Goal: Transaction & Acquisition: Purchase product/service

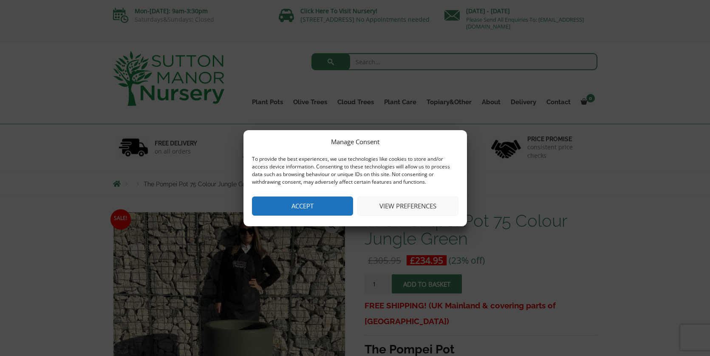
click at [320, 203] on button "Accept" at bounding box center [302, 205] width 101 height 19
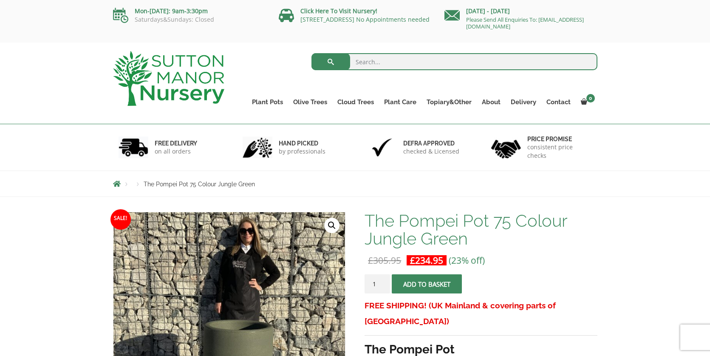
click at [385, 64] on input "search" at bounding box center [455, 61] width 286 height 17
type input "green pot"
click at [312, 53] on button "submit" at bounding box center [331, 61] width 39 height 17
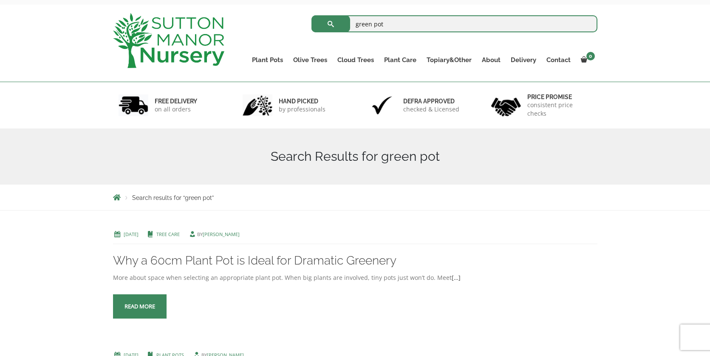
scroll to position [40, 0]
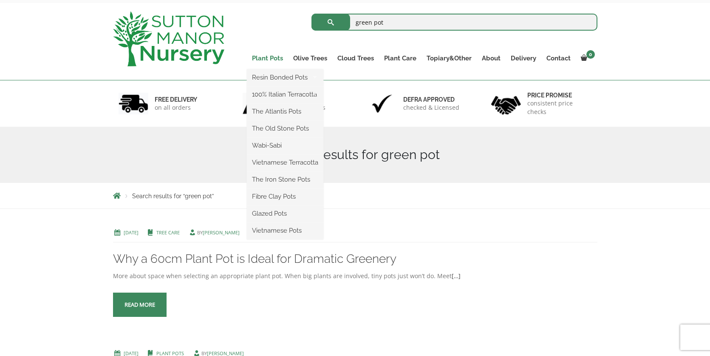
click at [269, 59] on link "Plant Pots" at bounding box center [267, 58] width 41 height 12
click at [265, 59] on link "Plant Pots" at bounding box center [267, 58] width 41 height 12
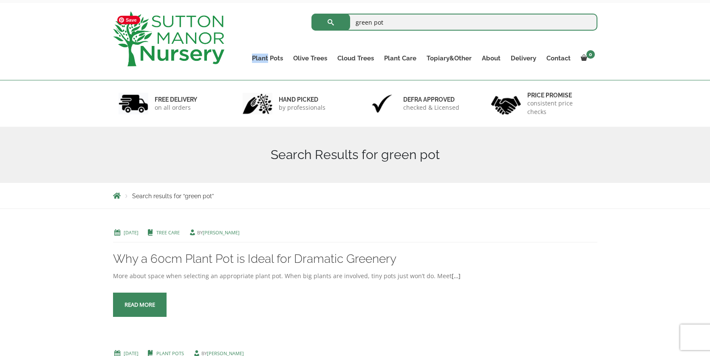
click at [174, 44] on img at bounding box center [168, 38] width 111 height 55
